Goal: Information Seeking & Learning: Learn about a topic

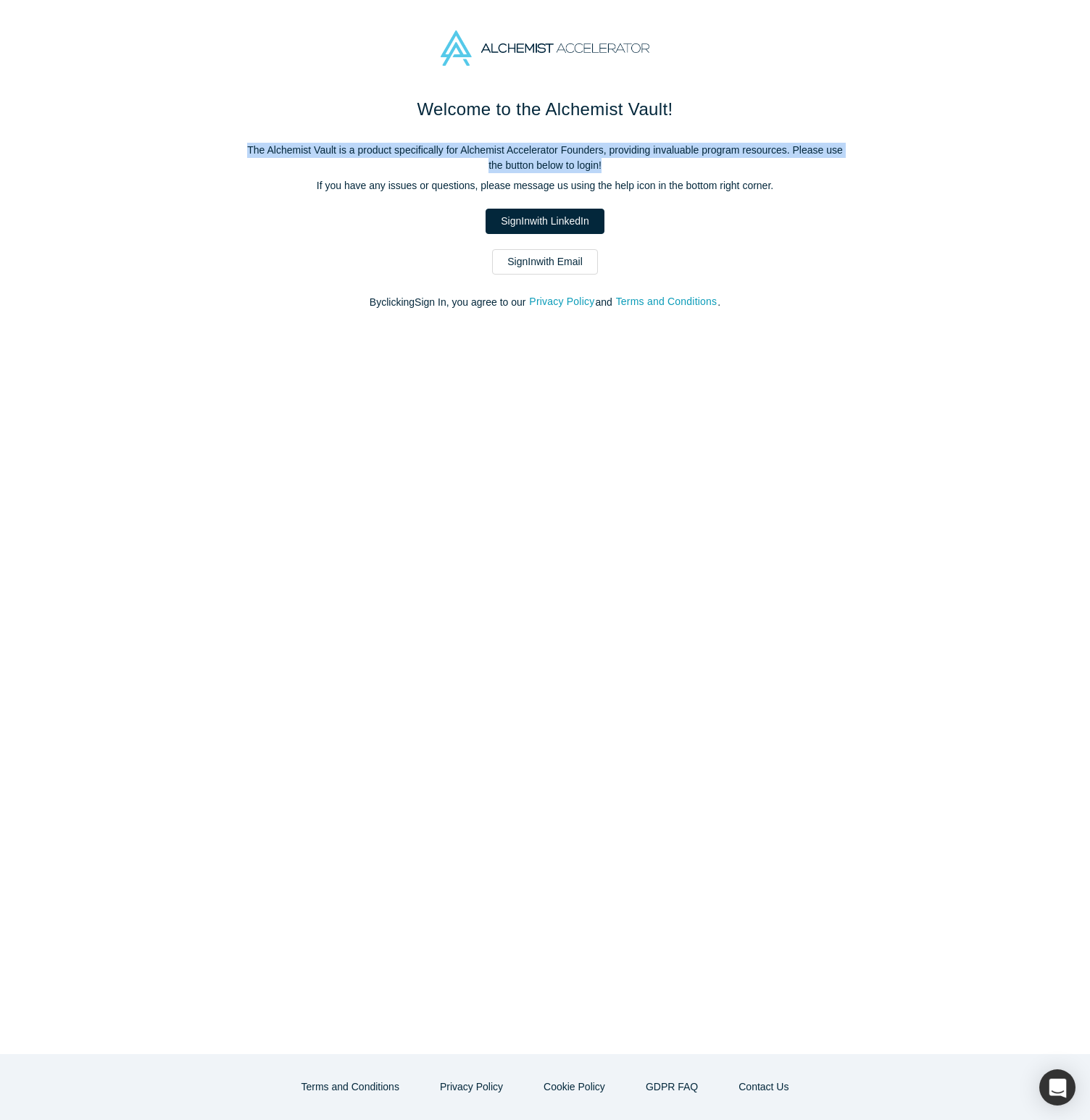
drag, startPoint x: 471, startPoint y: 130, endPoint x: 750, endPoint y: 162, distance: 280.8
click at [750, 162] on div "Welcome to the Alchemist Vault! The Alchemist Vault is a product specifically f…" at bounding box center [544, 210] width 608 height 229
click at [529, 137] on div "Welcome to the Alchemist Vault! The Alchemist Vault is a product specifically f…" at bounding box center [544, 210] width 608 height 229
drag, startPoint x: 481, startPoint y: 103, endPoint x: 636, endPoint y: 180, distance: 173.1
click at [636, 180] on div "Welcome to the Alchemist Vault! The Alchemist Vault is a product specifically f…" at bounding box center [544, 210] width 608 height 229
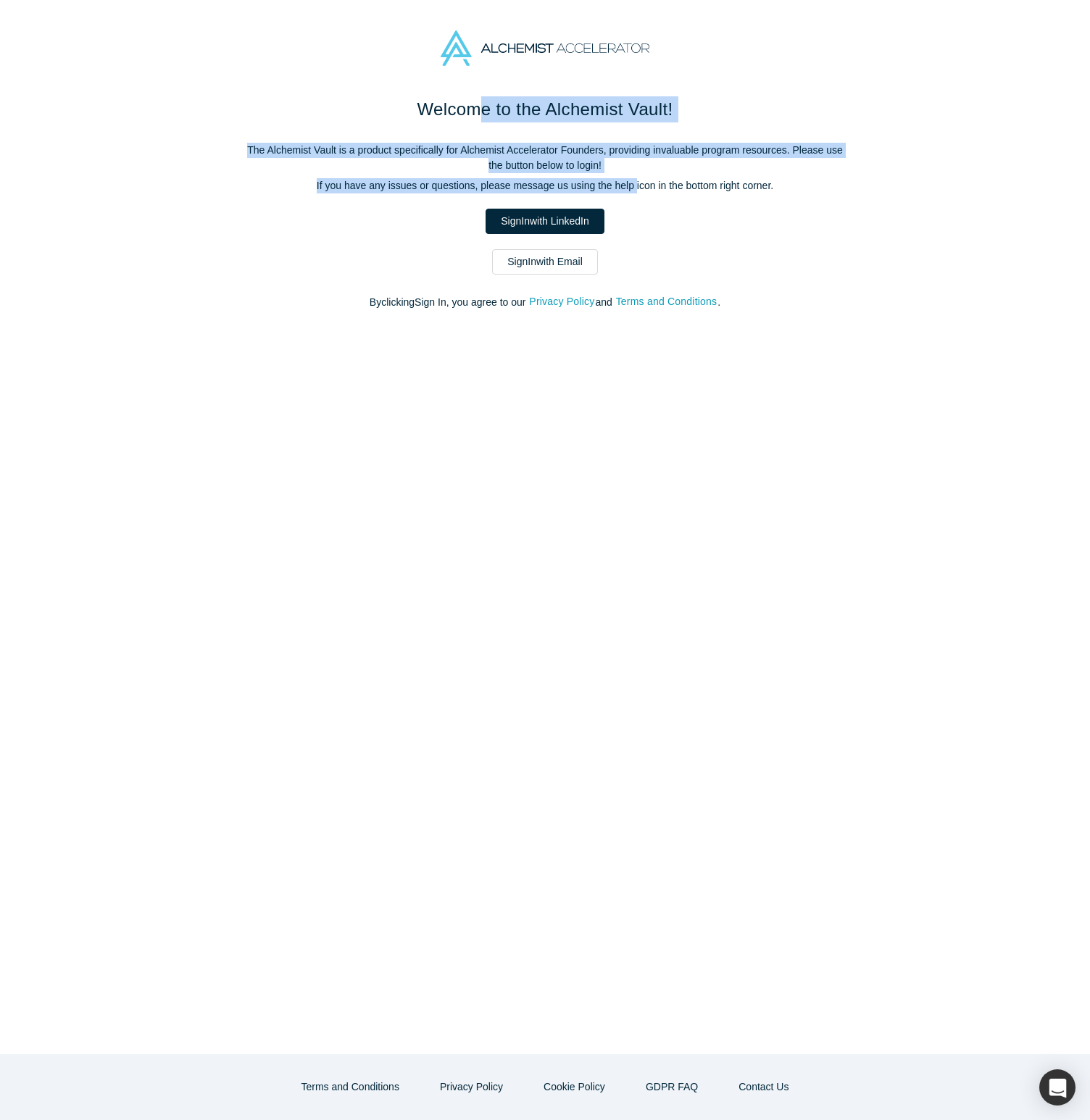
click at [636, 180] on p "If you have any issues or questions, please message us using the help icon in t…" at bounding box center [544, 185] width 608 height 15
drag, startPoint x: 661, startPoint y: 197, endPoint x: 534, endPoint y: 146, distance: 136.9
click at [536, 147] on div "Welcome to the Alchemist Vault! The Alchemist Vault is a product specifically f…" at bounding box center [544, 210] width 608 height 229
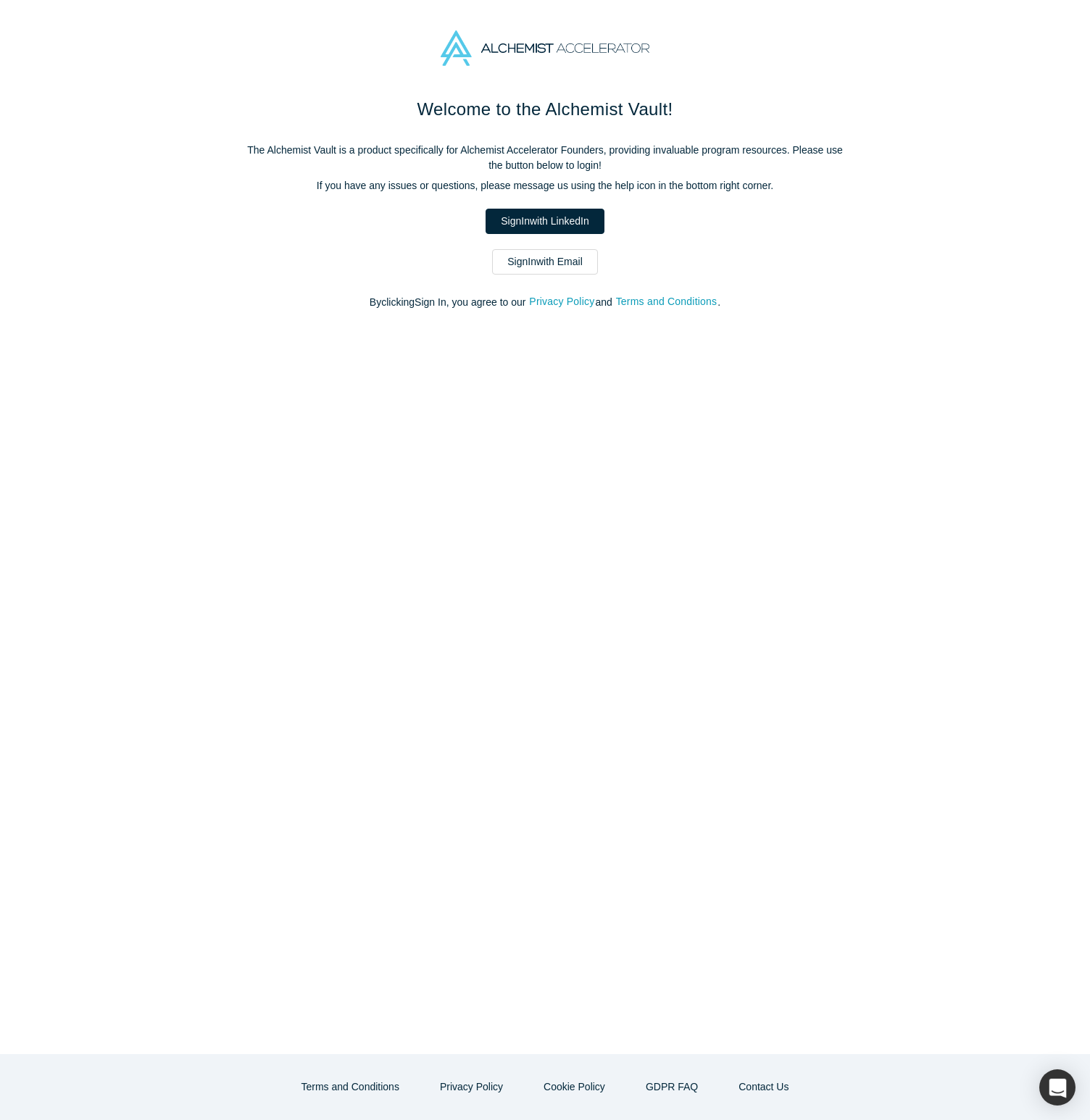
click at [540, 155] on p "The Alchemist Vault is a product specifically for Alchemist Accelerator Founder…" at bounding box center [544, 158] width 608 height 30
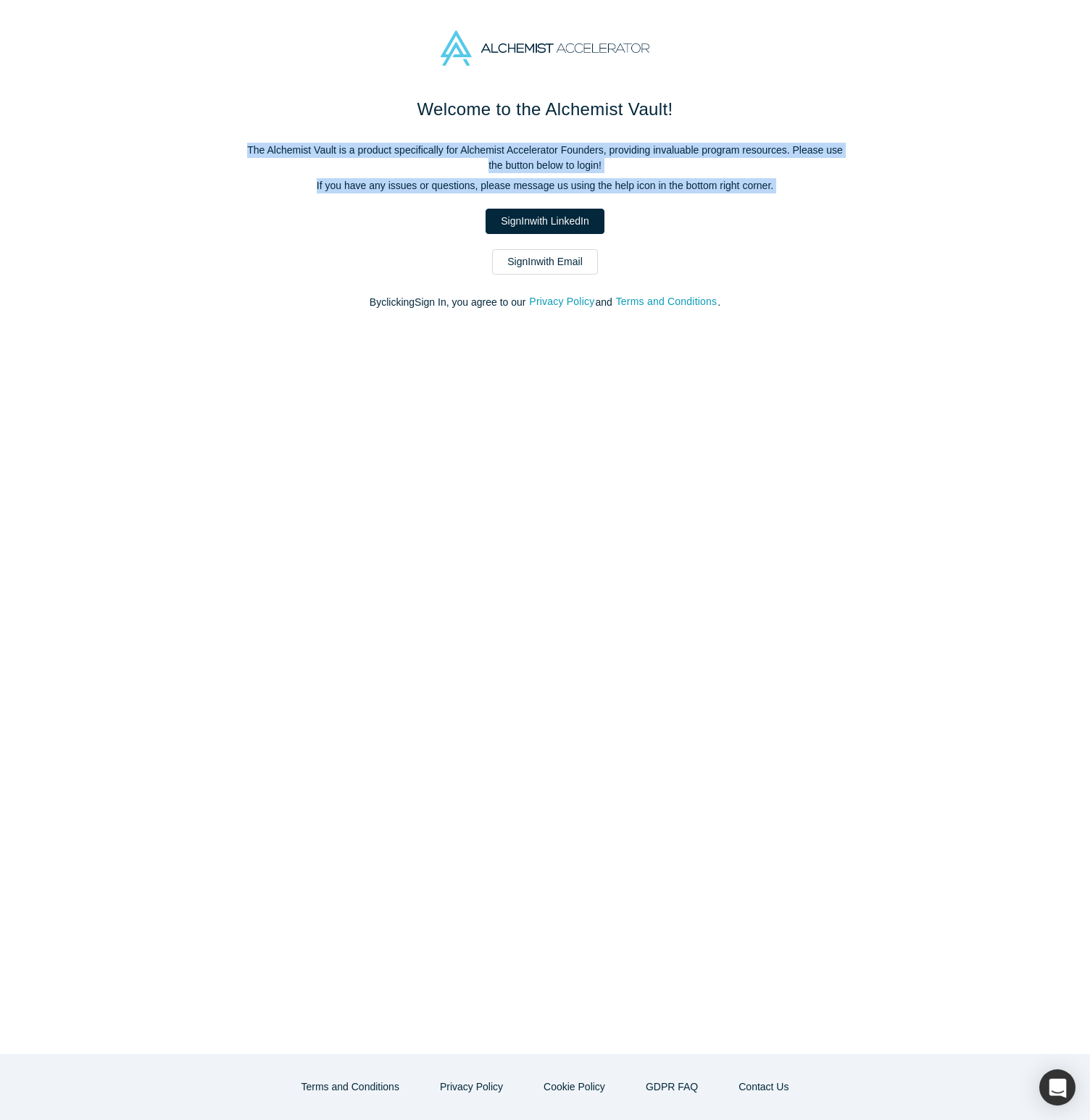
drag, startPoint x: 502, startPoint y: 138, endPoint x: 724, endPoint y: 202, distance: 231.0
click at [722, 202] on div "Welcome to the Alchemist Vault! The Alchemist Vault is a product specifically f…" at bounding box center [544, 210] width 608 height 229
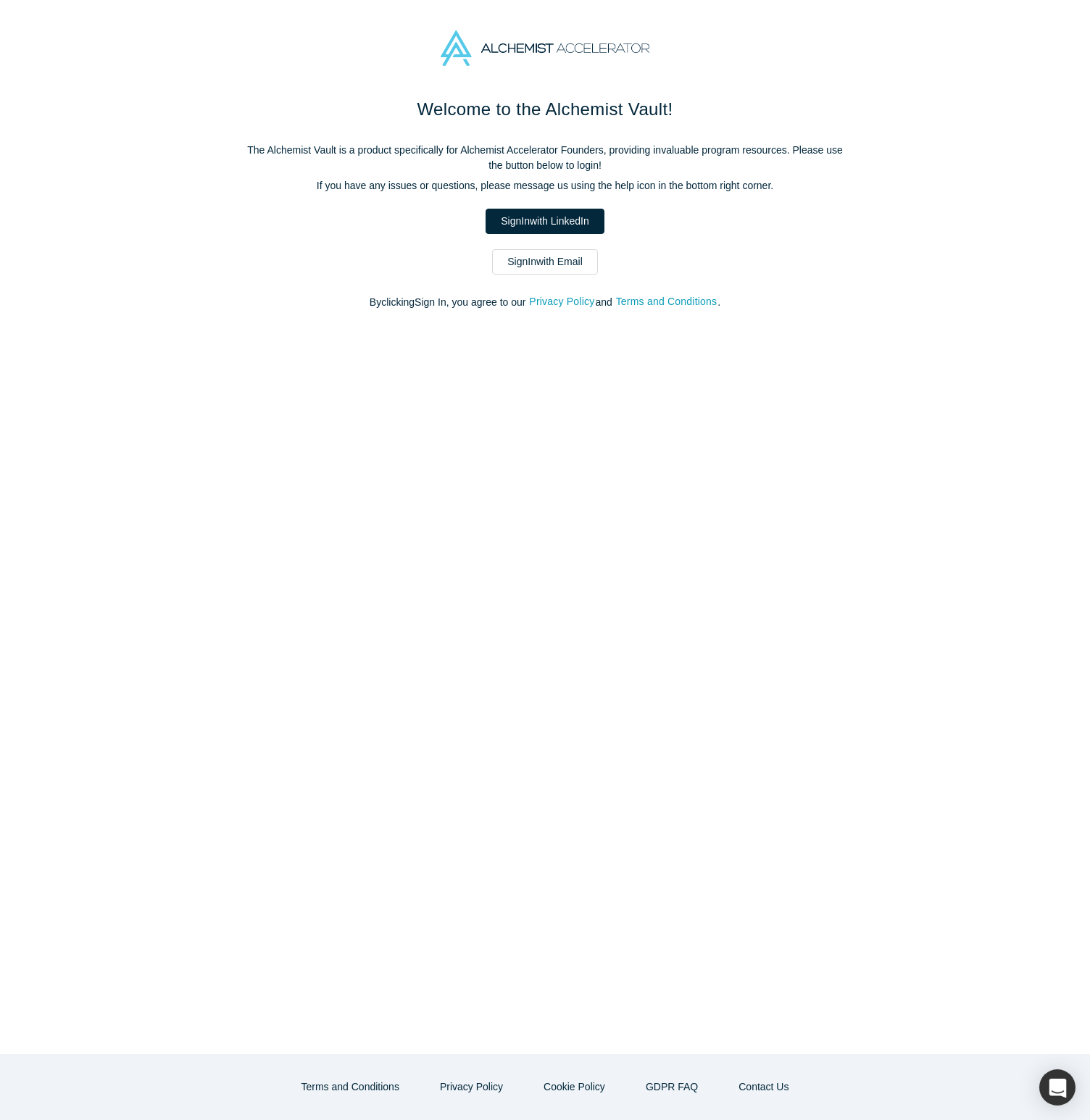
drag, startPoint x: 661, startPoint y: 172, endPoint x: 650, endPoint y: 168, distance: 11.7
click at [661, 170] on p "The Alchemist Vault is a product specifically for Alchemist Accelerator Founder…" at bounding box center [544, 158] width 608 height 30
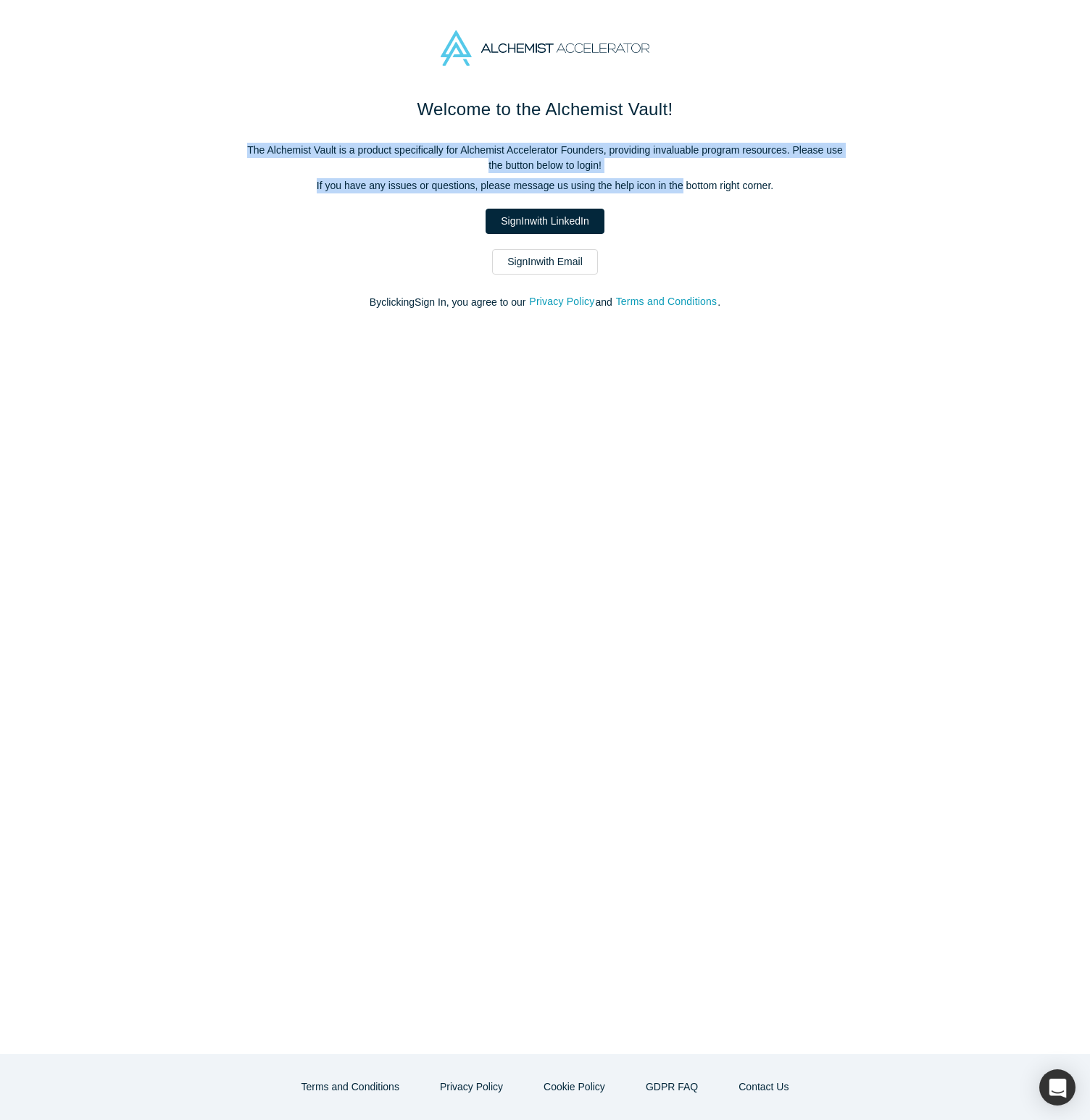
drag, startPoint x: 537, startPoint y: 136, endPoint x: 695, endPoint y: 186, distance: 165.7
click at [690, 187] on div "Welcome to the Alchemist Vault! The Alchemist Vault is a product specifically f…" at bounding box center [544, 210] width 608 height 229
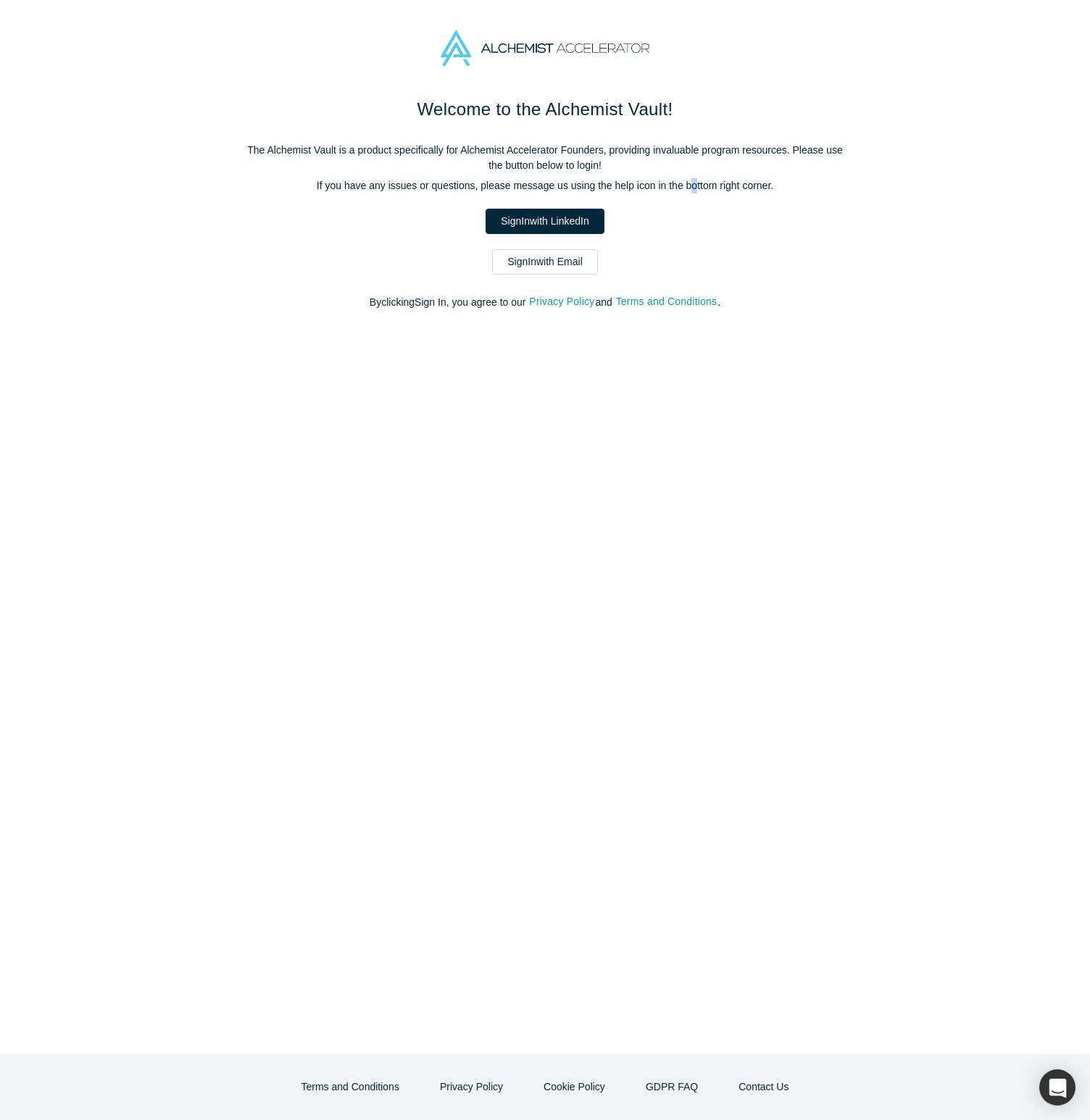
click at [693, 185] on p "If you have any issues or questions, please message us using the help icon in t…" at bounding box center [544, 185] width 608 height 15
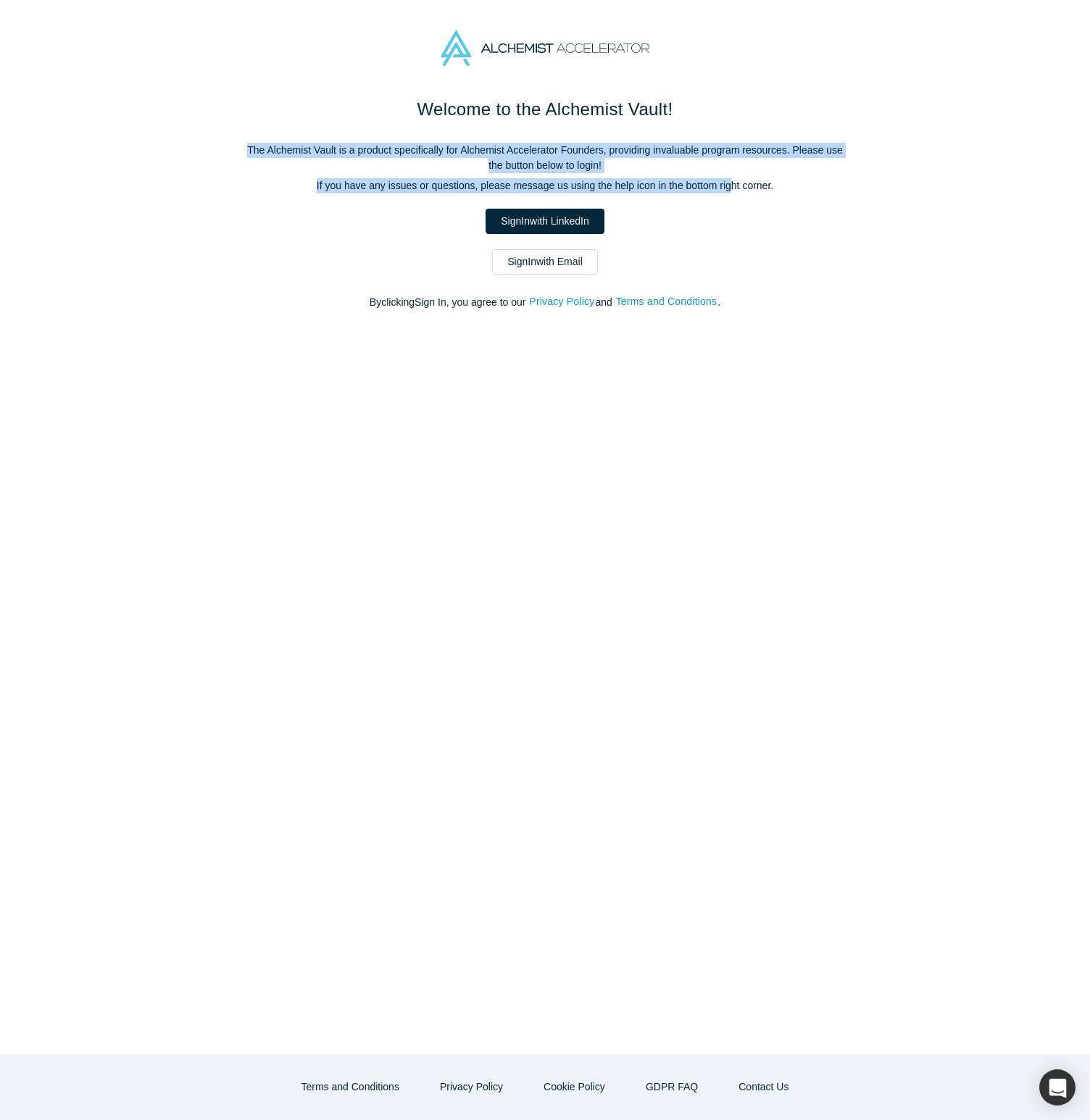
drag, startPoint x: 607, startPoint y: 166, endPoint x: 761, endPoint y: 189, distance: 155.7
click at [753, 190] on div "Welcome to the Alchemist Vault! The Alchemist Vault is a product specifically f…" at bounding box center [544, 210] width 608 height 229
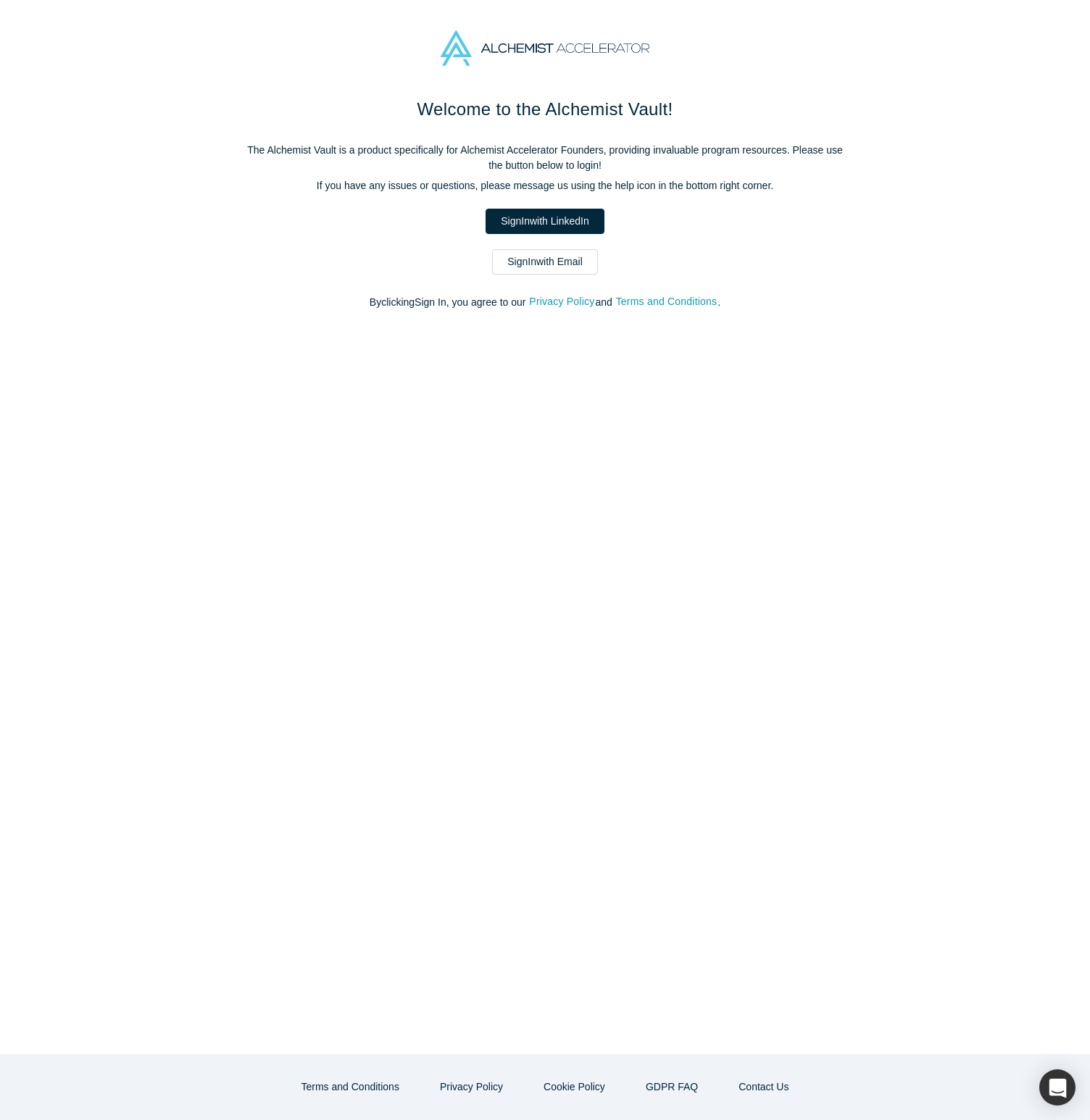
click at [768, 189] on p "If you have any issues or questions, please message us using the help icon in t…" at bounding box center [544, 185] width 608 height 15
